Goal: Use online tool/utility: Utilize a website feature to perform a specific function

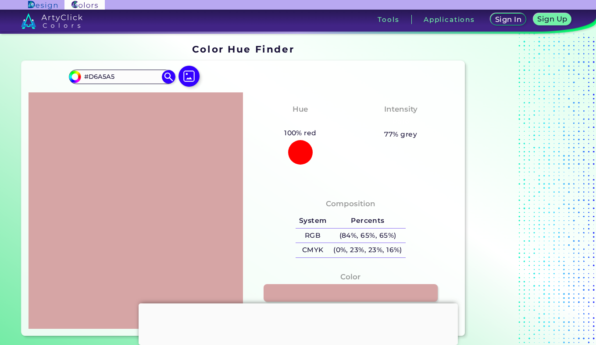
scroll to position [44, 0]
click at [138, 80] on input "#D6A5A5" at bounding box center [122, 77] width 82 height 12
click at [170, 78] on img at bounding box center [168, 76] width 15 height 15
click at [188, 74] on img at bounding box center [188, 76] width 25 height 25
click at [0, 0] on input "file" at bounding box center [0, 0] width 0 height 0
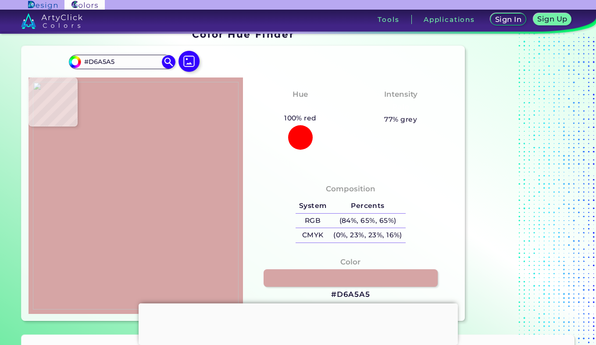
scroll to position [16, 0]
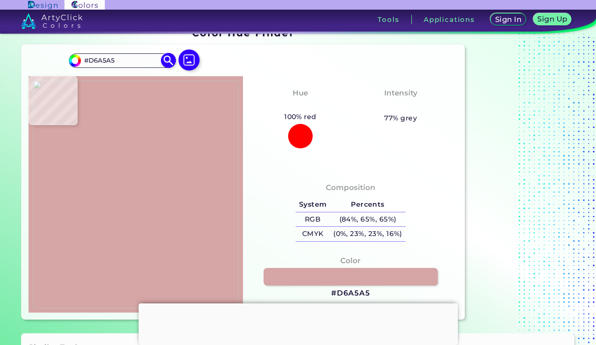
click at [132, 62] on input "#D6A5A5" at bounding box center [122, 61] width 82 height 12
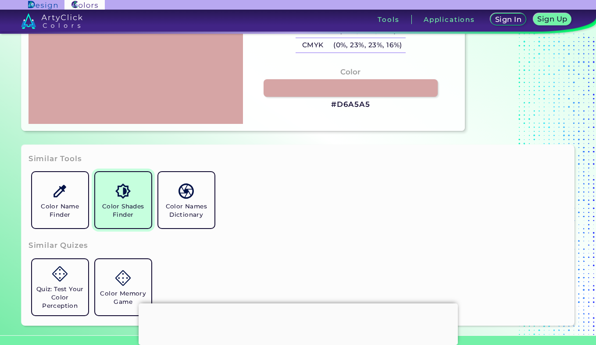
scroll to position [209, 0]
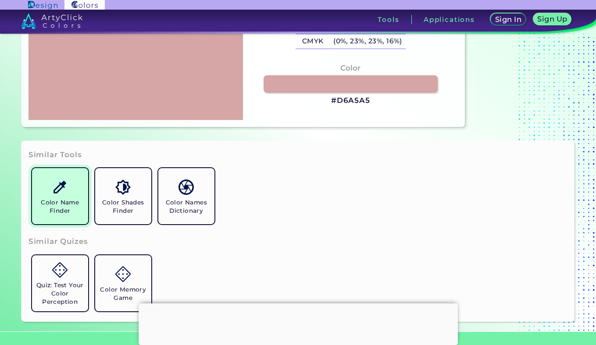
click at [62, 195] on img at bounding box center [59, 187] width 15 height 15
